Goal: Transaction & Acquisition: Book appointment/travel/reservation

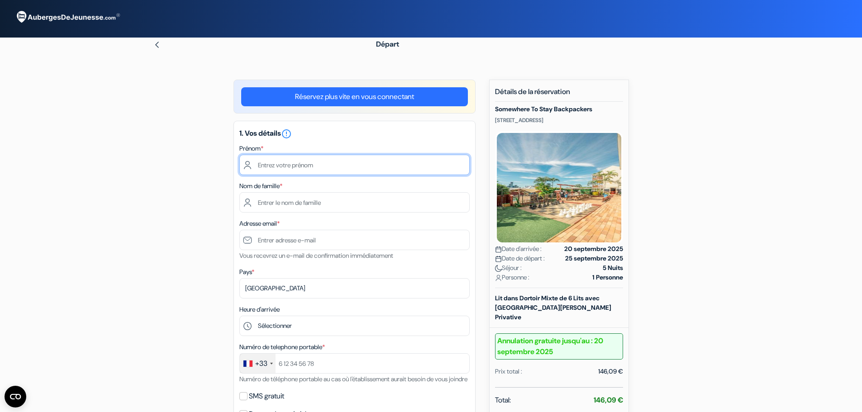
click at [289, 162] on input "text" at bounding box center [354, 165] width 230 height 20
type input "[PERSON_NAME]"
type input "ALLEMAND"
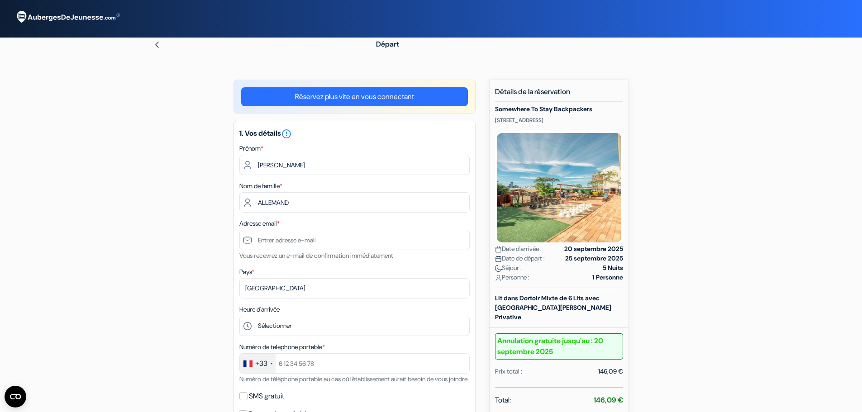
type input "allemand.thomas1@gmail.com"
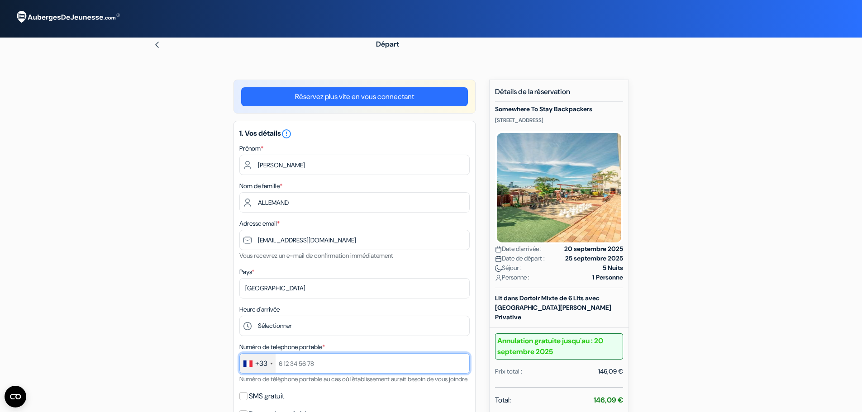
type input "+33770966982"
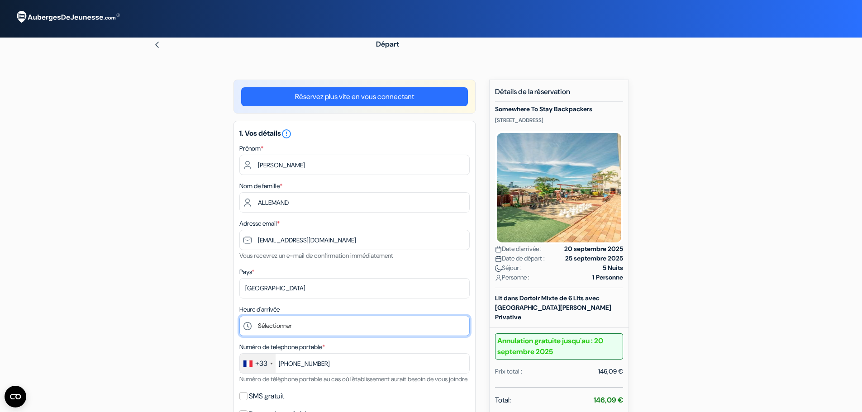
click at [300, 323] on select "Sélectionner 14:00 15:00 16:00 17:00 18:00 19:00 20:00 21:00 22:00 23:00 0:00" at bounding box center [354, 326] width 230 height 20
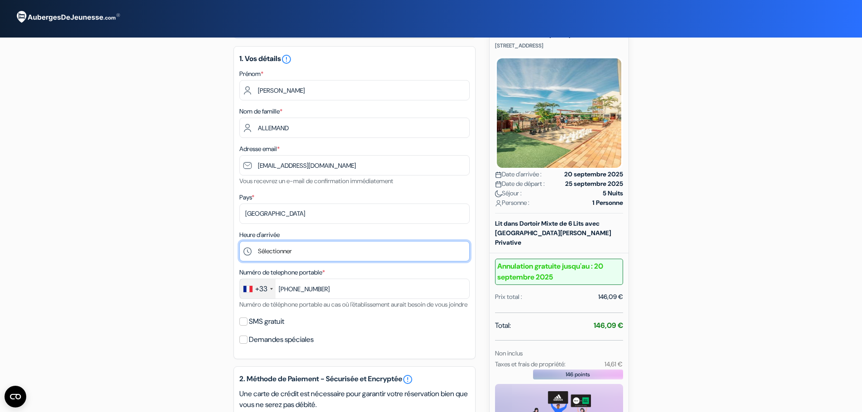
scroll to position [91, 0]
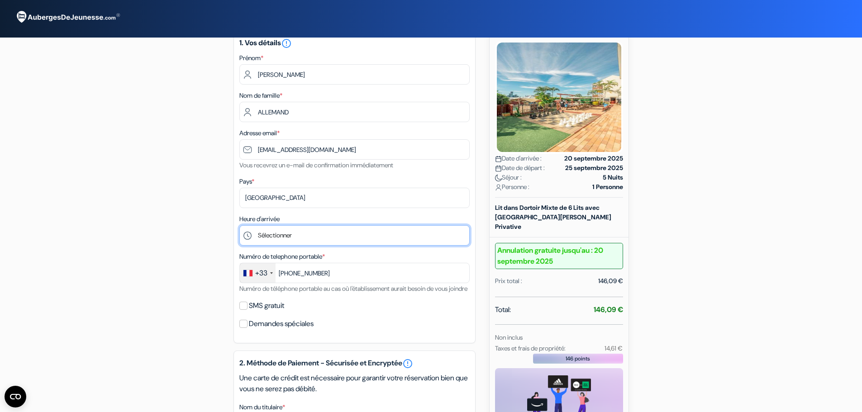
click at [291, 237] on select "Sélectionner 14:00 15:00 16:00 17:00 18:00 19:00 20:00 21:00 22:00 23:00 0:00" at bounding box center [354, 235] width 230 height 20
select select "14"
click at [239, 225] on select "Sélectionner 14:00 15:00 16:00 17:00 18:00 19:00 20:00 21:00 22:00 23:00 0:00" at bounding box center [354, 235] width 230 height 20
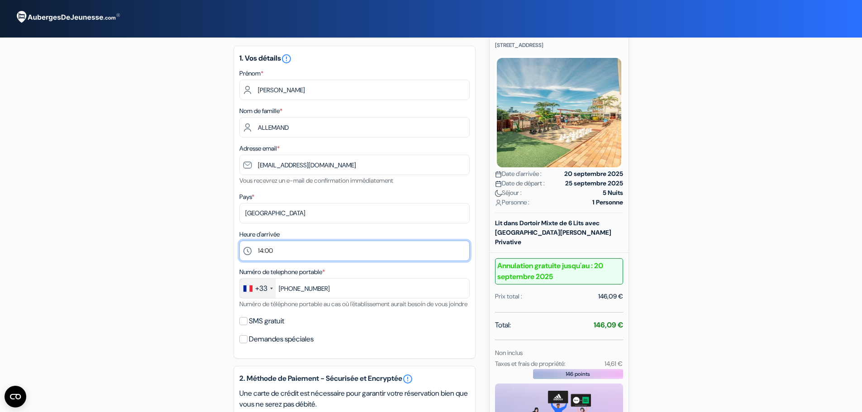
scroll to position [77, 0]
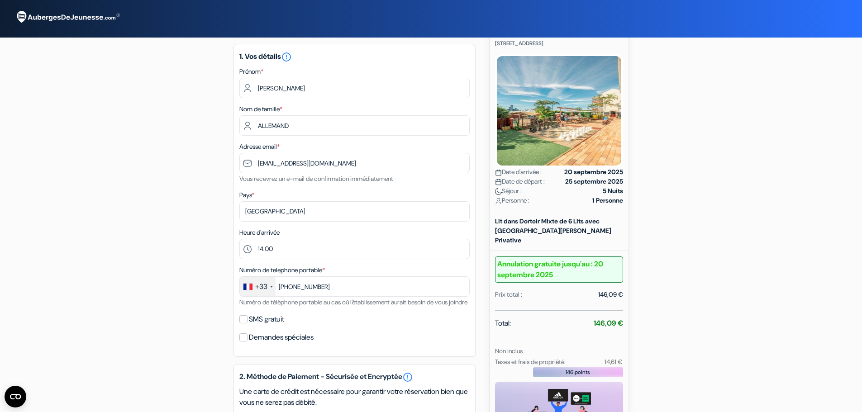
click at [772, 134] on form "Départ add_box Somewhere To Stay Backpackers 47 Brighton Road, Brisbane, Austra…" at bounding box center [431, 317] width 862 height 724
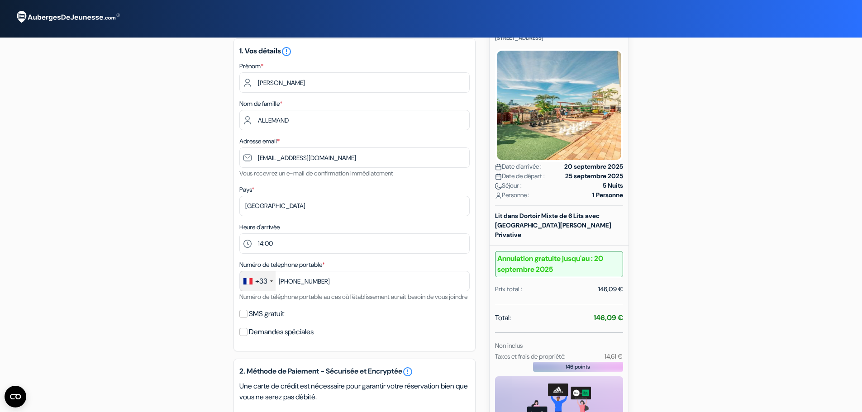
scroll to position [80, 0]
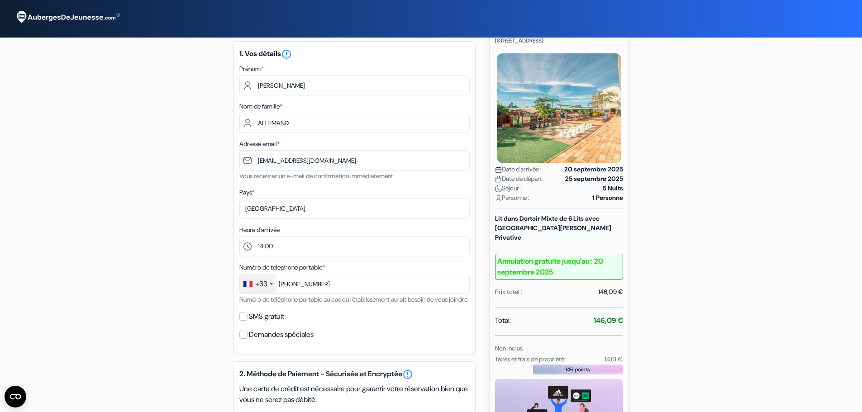
click at [789, 152] on form "Départ add_box Somewhere To Stay Backpackers 47 Brighton Road, Brisbane, Austra…" at bounding box center [431, 314] width 862 height 724
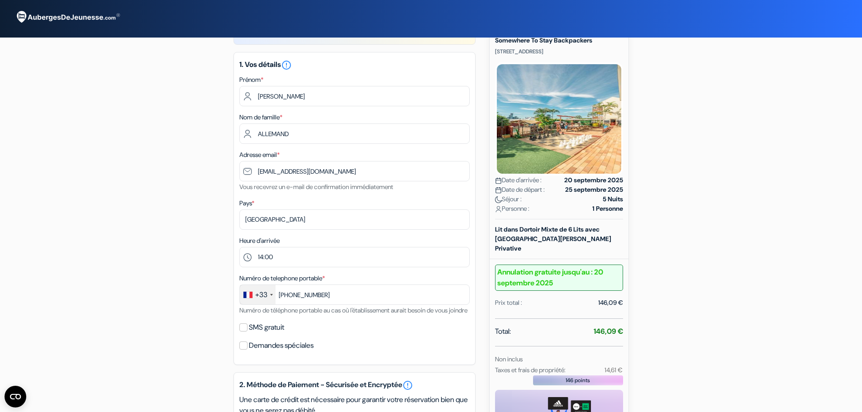
scroll to position [64, 0]
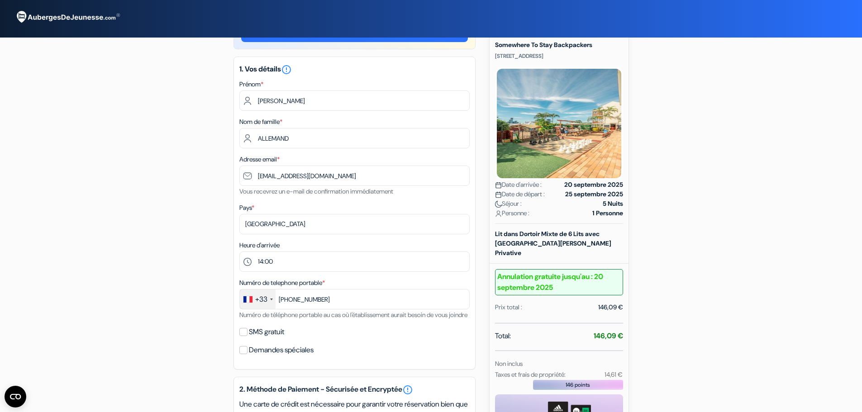
click at [819, 140] on form "Départ add_box Somewhere To Stay Backpackers 47 Brighton Road, Brisbane, Austra…" at bounding box center [431, 329] width 862 height 724
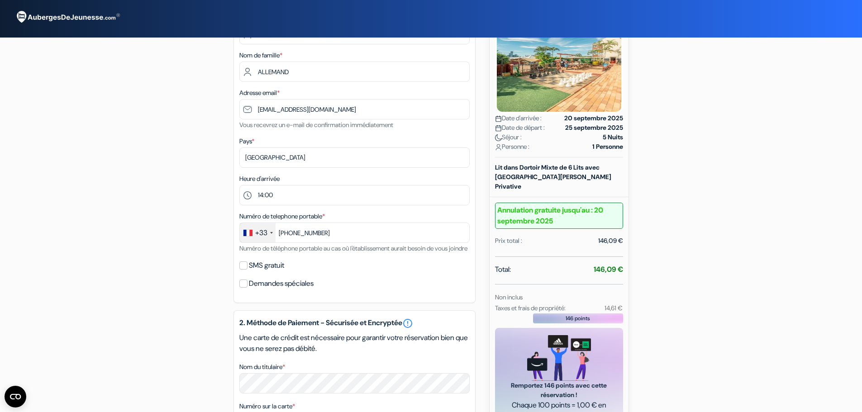
scroll to position [155, 0]
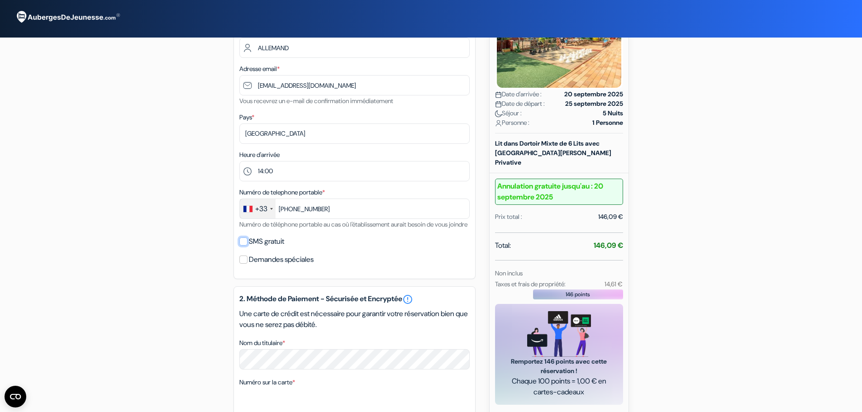
click at [246, 246] on input "SMS gratuit" at bounding box center [243, 242] width 8 height 8
checkbox input "true"
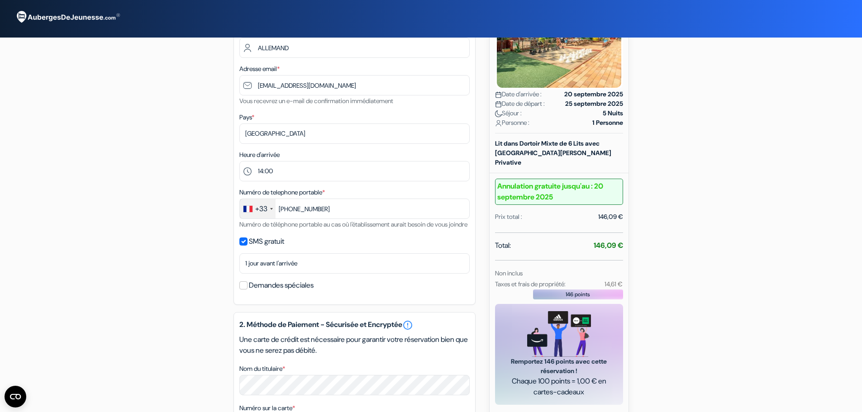
click at [701, 179] on div "add_box Somewhere To Stay Backpackers 47 Brighton Road, Brisbane, Australie Dét…" at bounding box center [431, 287] width 597 height 725
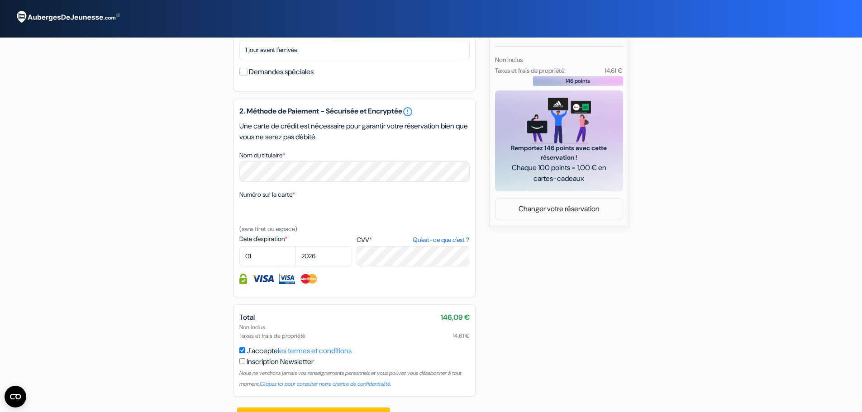
scroll to position [389, 0]
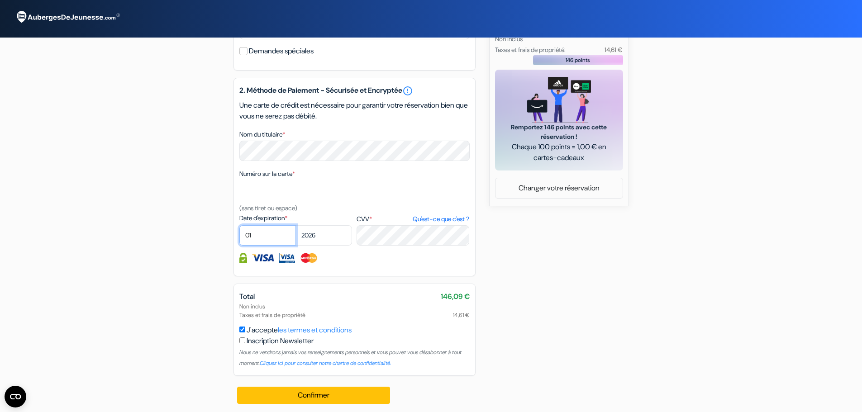
select select "09"
select select "2028"
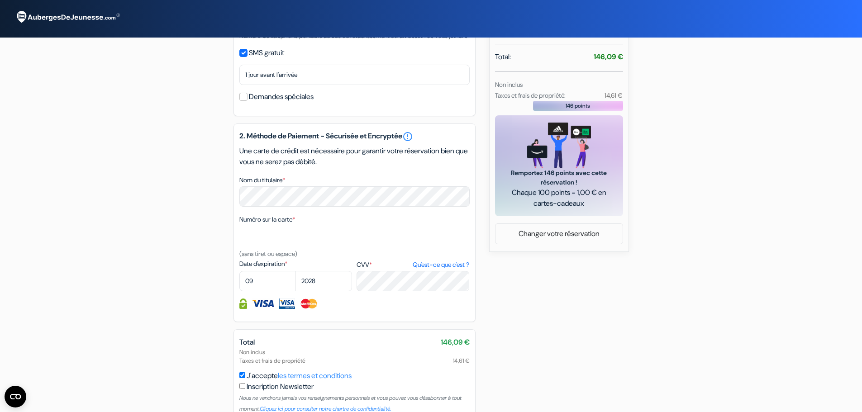
scroll to position [344, 0]
click at [572, 305] on div "add_box Somewhere To Stay Backpackers 47 Brighton Road, Brisbane, Australie Dét…" at bounding box center [431, 98] width 597 height 725
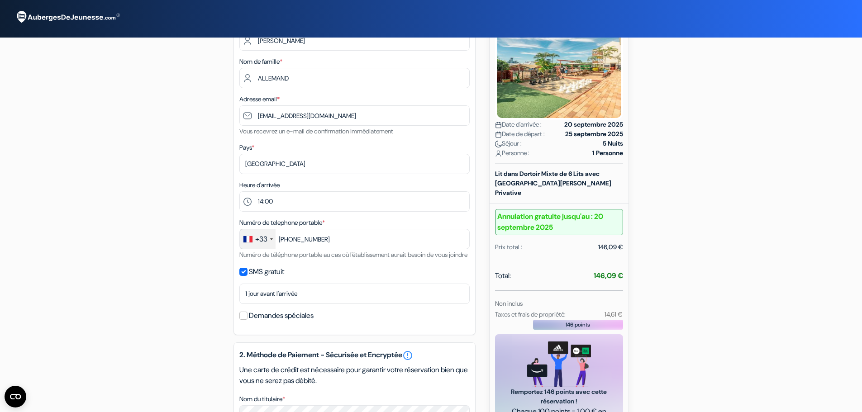
scroll to position [136, 0]
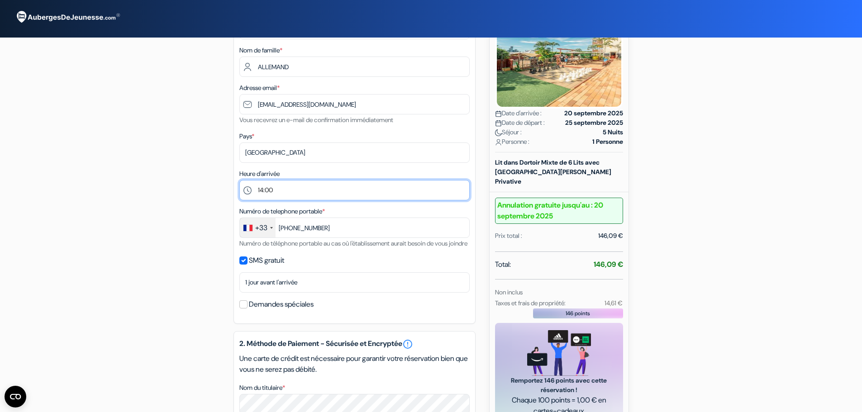
click at [283, 188] on select "Sélectionner 14:00 15:00 16:00 17:00 18:00 19:00 20:00 21:00 22:00 23:00 0:00" at bounding box center [354, 190] width 230 height 20
click at [239, 180] on select "Sélectionner 14:00 15:00 16:00 17:00 18:00 19:00 20:00 21:00 22:00 23:00 0:00" at bounding box center [354, 190] width 230 height 20
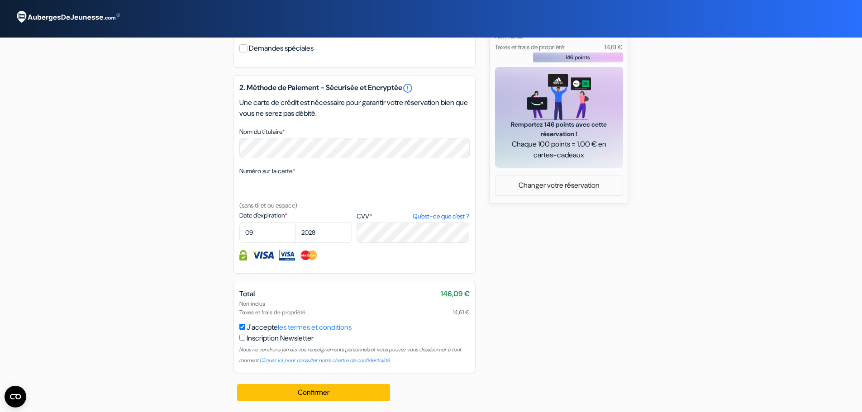
scroll to position [403, 0]
click at [611, 305] on div "add_box Somewhere To Stay Backpackers 47 Brighton Road, Brisbane, Australie Dét…" at bounding box center [431, 50] width 597 height 725
click at [584, 310] on div "add_box Somewhere To Stay Backpackers 47 Brighton Road, Brisbane, Australie Dét…" at bounding box center [431, 50] width 597 height 725
drag, startPoint x: 246, startPoint y: 314, endPoint x: 475, endPoint y: 311, distance: 229.0
click at [475, 311] on div "Total 146,09 € Non inclus Taxes et frais de propriété 14,61 € J'accepte les ter…" at bounding box center [355, 327] width 242 height 92
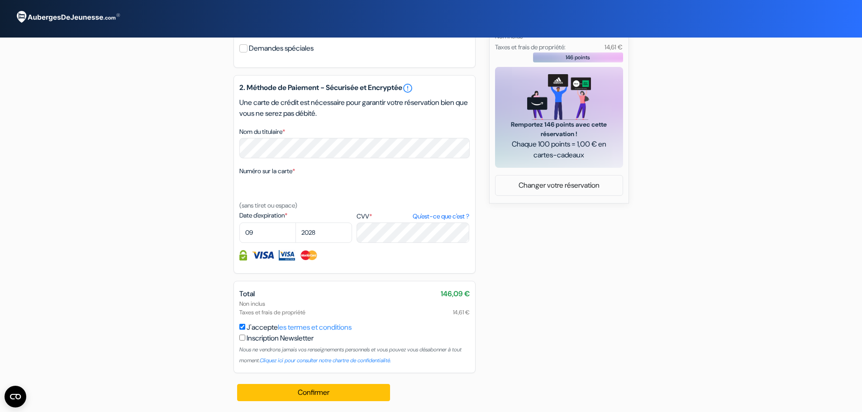
click at [475, 311] on div "Total 146,09 € Non inclus Taxes et frais de propriété 14,61 € J'accepte les ter…" at bounding box center [355, 327] width 242 height 92
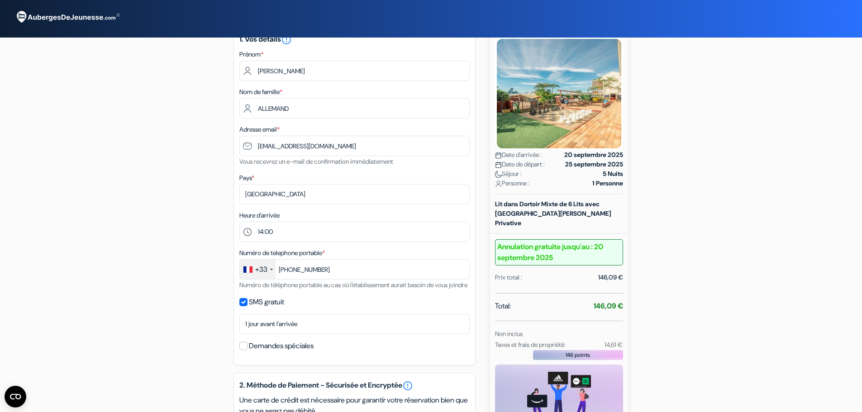
scroll to position [136, 0]
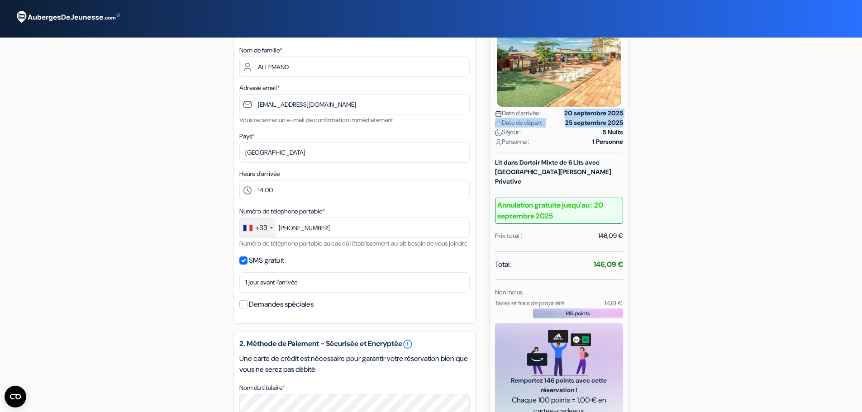
drag, startPoint x: 562, startPoint y: 111, endPoint x: 636, endPoint y: 123, distance: 74.7
click at [636, 123] on div "add_box Somewhere To Stay Backpackers 47 Brighton Road, Brisbane, Australie Dét…" at bounding box center [431, 306] width 597 height 725
click at [650, 153] on div "add_box Somewhere To Stay Backpackers 47 Brighton Road, Brisbane, Australie Dét…" at bounding box center [431, 306] width 597 height 725
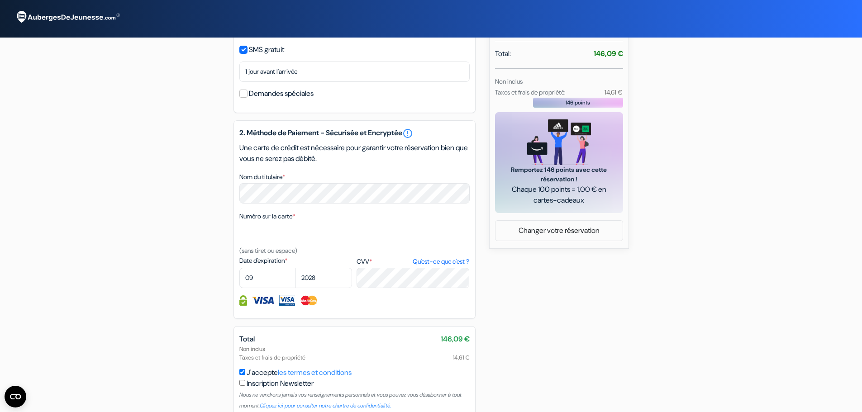
scroll to position [403, 0]
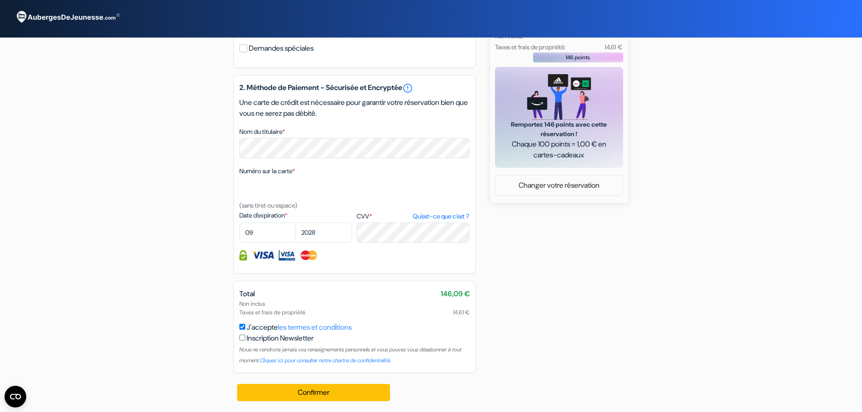
click at [710, 249] on div "add_box Somewhere To Stay Backpackers 47 Brighton Road, Brisbane, Australie Dét…" at bounding box center [431, 50] width 597 height 725
drag, startPoint x: 431, startPoint y: 288, endPoint x: 483, endPoint y: 285, distance: 52.6
click at [483, 285] on div "add_box Somewhere To Stay Backpackers 47 Brighton Road, Brisbane, Australie Dét…" at bounding box center [431, 50] width 597 height 725
click at [525, 301] on div "add_box Somewhere To Stay Backpackers 47 Brighton Road, Brisbane, Australie Dét…" at bounding box center [431, 50] width 597 height 725
drag, startPoint x: 436, startPoint y: 292, endPoint x: 471, endPoint y: 296, distance: 35.6
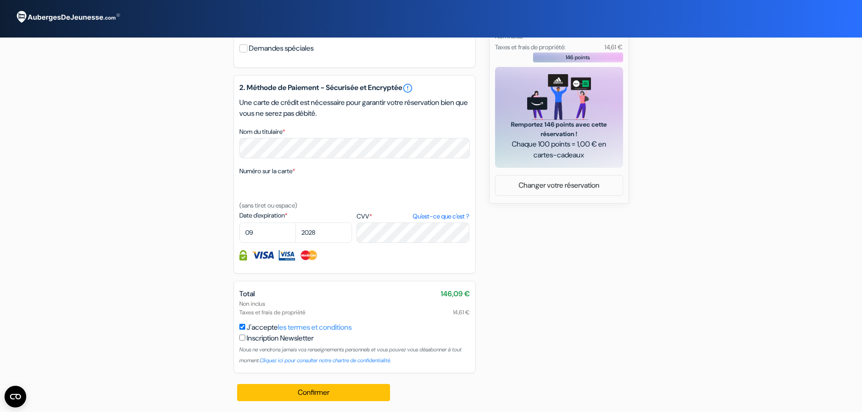
click at [471, 296] on div "Total 146,09 € Non inclus Taxes et frais de propriété 14,61 € J'accepte les ter…" at bounding box center [355, 327] width 242 height 92
click at [512, 290] on div "add_box Somewhere To Stay Backpackers 47 Brighton Road, Brisbane, Australie Dét…" at bounding box center [431, 50] width 597 height 725
click at [723, 243] on div "add_box Somewhere To Stay Backpackers 47 Brighton Road, Brisbane, Australie Dét…" at bounding box center [431, 50] width 597 height 725
click at [741, 222] on form "Départ add_box Somewhere To Stay Backpackers 47 Brighton Road, Brisbane, Austra…" at bounding box center [431, 15] width 862 height 750
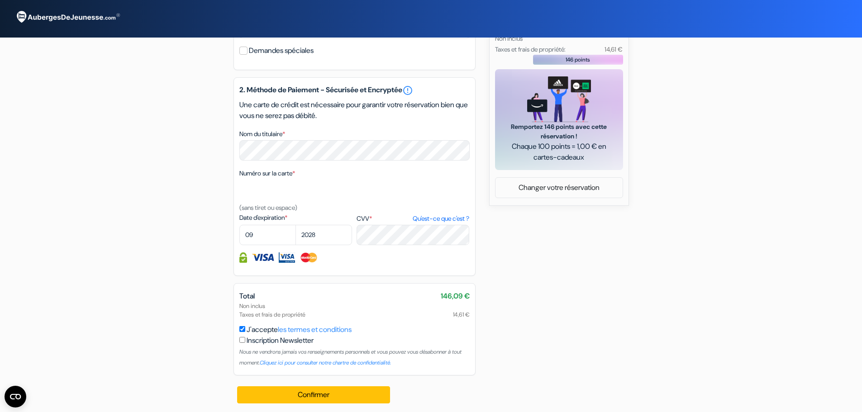
scroll to position [392, 0]
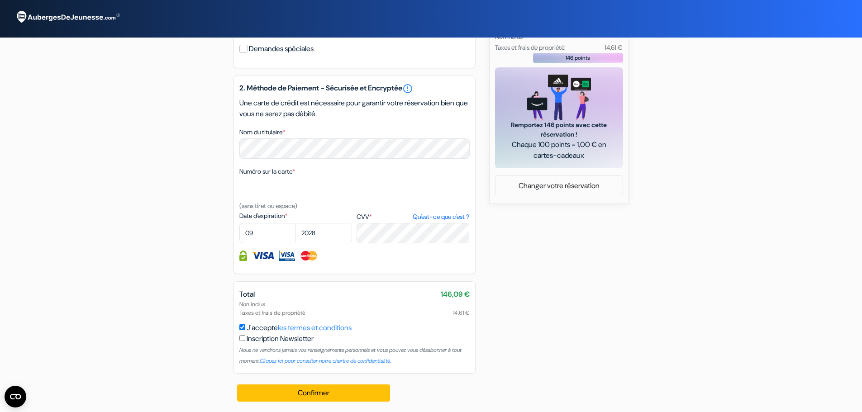
click at [781, 189] on form "Départ add_box Somewhere To Stay Backpackers 47 Brighton Road, Brisbane, Austra…" at bounding box center [431, 15] width 862 height 750
click at [704, 158] on div "add_box Somewhere To Stay Backpackers 47 Brighton Road, Brisbane, Australie Dét…" at bounding box center [431, 50] width 597 height 725
click at [704, 130] on div "add_box Somewhere To Stay Backpackers 47 Brighton Road, Brisbane, Australie Dét…" at bounding box center [431, 50] width 597 height 725
click at [740, 240] on form "Départ add_box Somewhere To Stay Backpackers 47 Brighton Road, Brisbane, Austra…" at bounding box center [431, 15] width 862 height 750
click at [725, 131] on div "add_box Somewhere To Stay Backpackers 47 Brighton Road, Brisbane, Australie Dét…" at bounding box center [431, 50] width 597 height 725
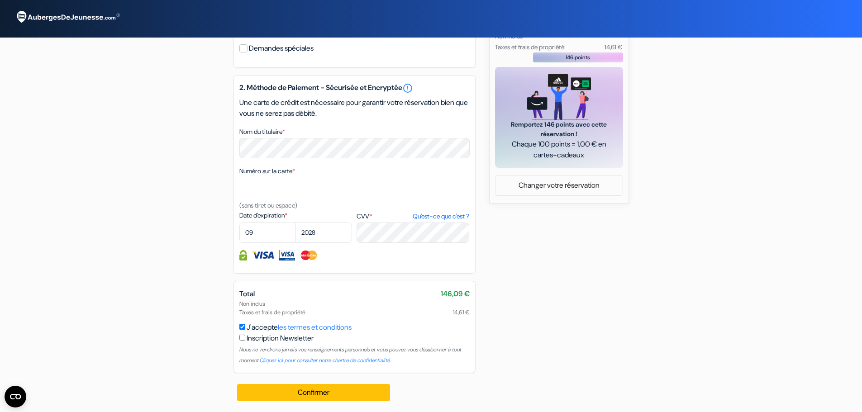
scroll to position [403, 0]
click at [320, 397] on button "Confirmer Loading..." at bounding box center [313, 392] width 153 height 17
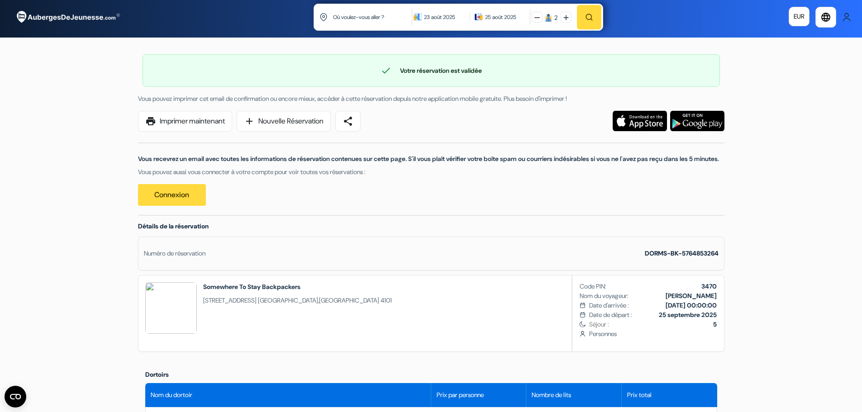
click at [199, 132] on div "Vous recevrez un email avec toutes les informations de réservation contenues su…" at bounding box center [431, 169] width 597 height 74
click at [199, 129] on link "print Imprimer maintenant" at bounding box center [185, 121] width 94 height 21
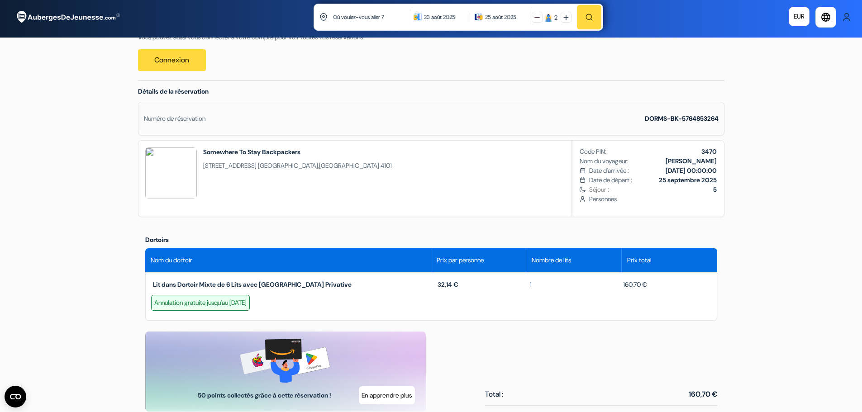
scroll to position [136, 0]
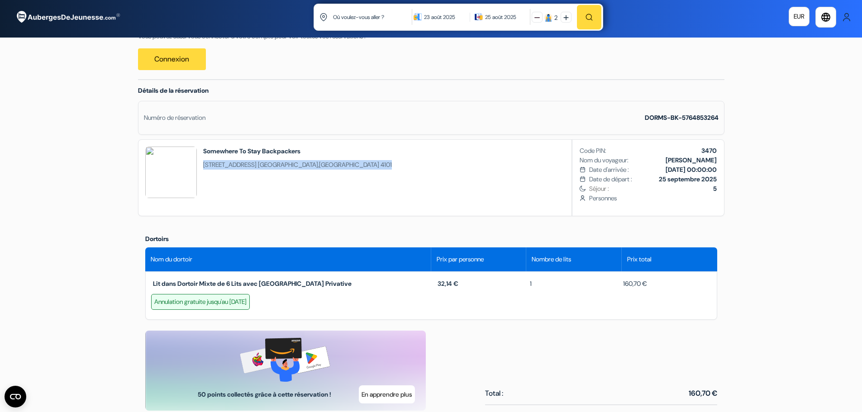
drag, startPoint x: 335, startPoint y: 171, endPoint x: 206, endPoint y: 174, distance: 128.6
click at [205, 175] on div "Somewhere To Stay Backpackers [STREET_ADDRESS] Code PIN: 3470 Nom du voyageur: …" at bounding box center [431, 177] width 587 height 77
copy span "[STREET_ADDRESS]"
click at [377, 197] on div "Somewhere To Stay Backpackers [STREET_ADDRESS] Code PIN: 3470 Nom du voyageur: …" at bounding box center [431, 177] width 587 height 77
click at [374, 179] on div "Somewhere To Stay Backpackers [STREET_ADDRESS] Code PIN: 3470 Nom du voyageur: …" at bounding box center [431, 177] width 587 height 77
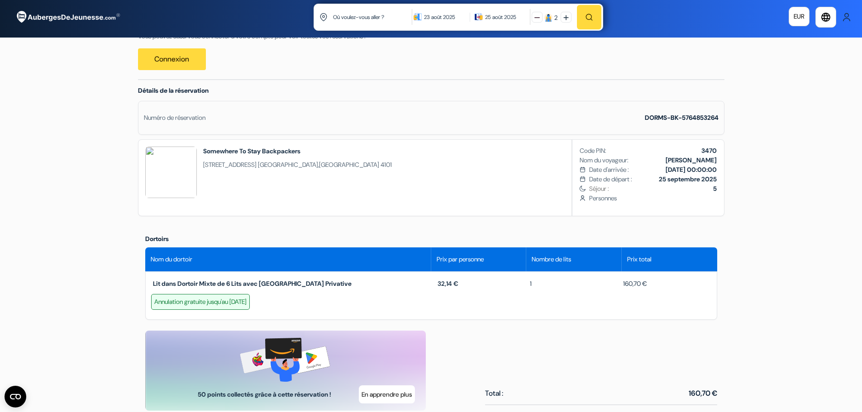
click at [297, 181] on div "Somewhere To Stay Backpackers [STREET_ADDRESS]" at bounding box center [297, 175] width 189 height 57
click at [267, 192] on div "Somewhere To Stay Backpackers [STREET_ADDRESS]" at bounding box center [297, 175] width 189 height 57
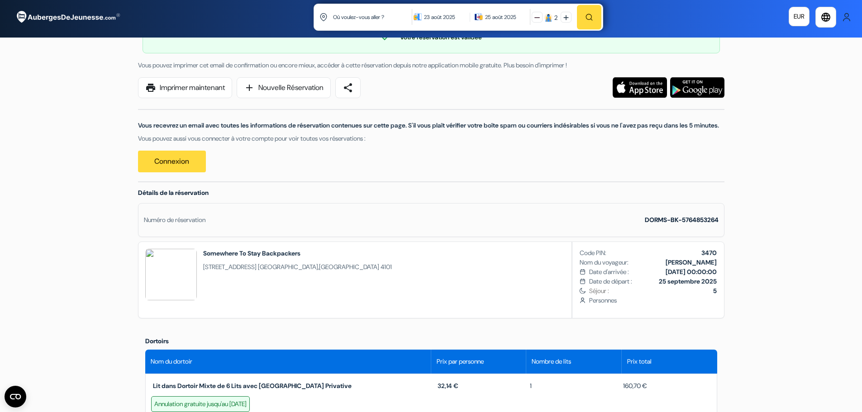
scroll to position [0, 0]
